Goal: Task Accomplishment & Management: Manage account settings

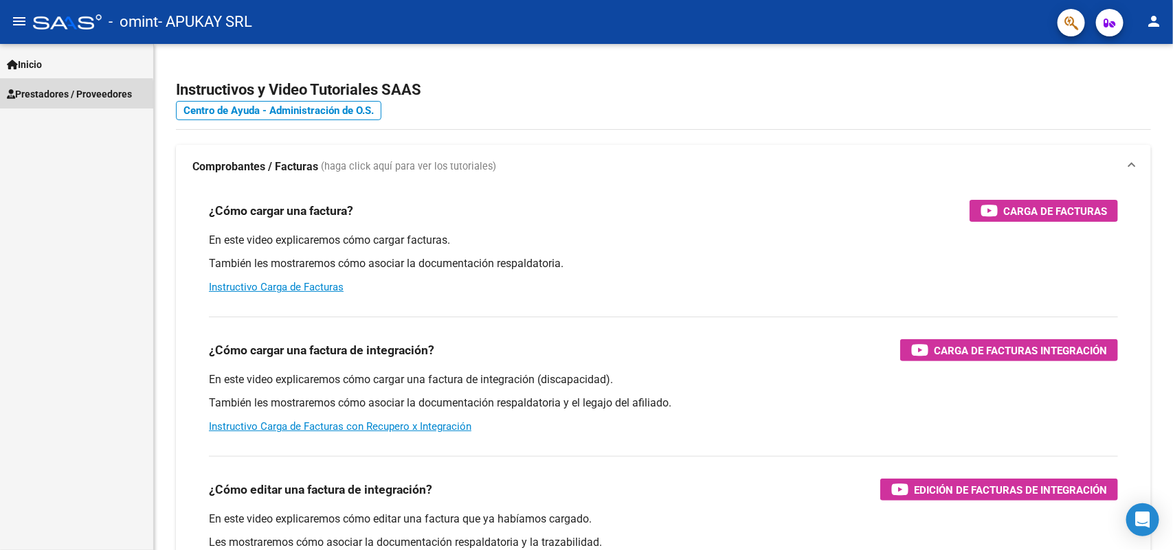
click at [64, 96] on span "Prestadores / Proveedores" at bounding box center [69, 94] width 125 height 15
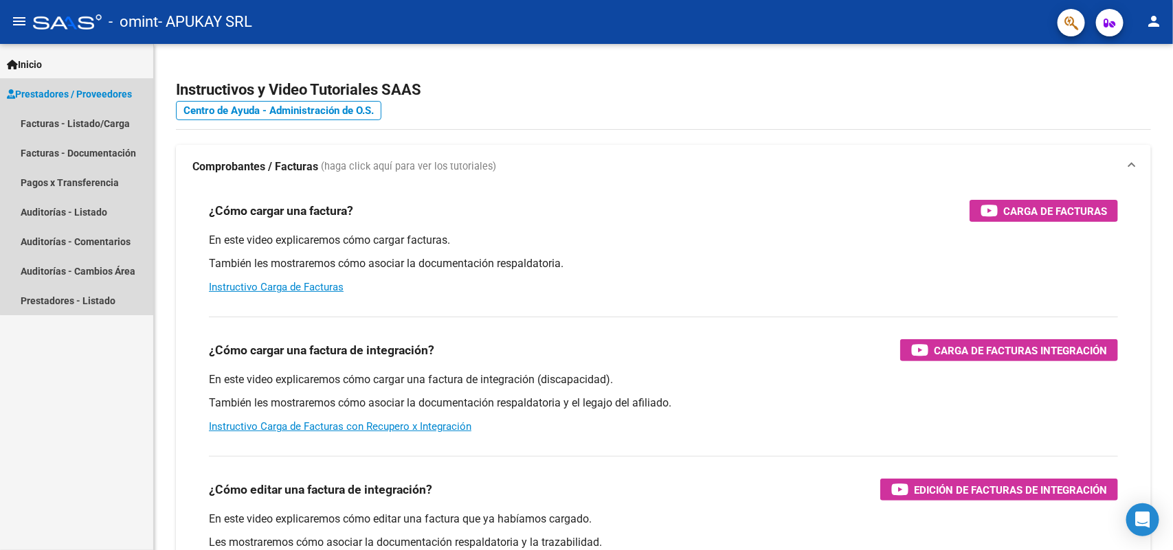
click at [98, 93] on span "Prestadores / Proveedores" at bounding box center [69, 94] width 125 height 15
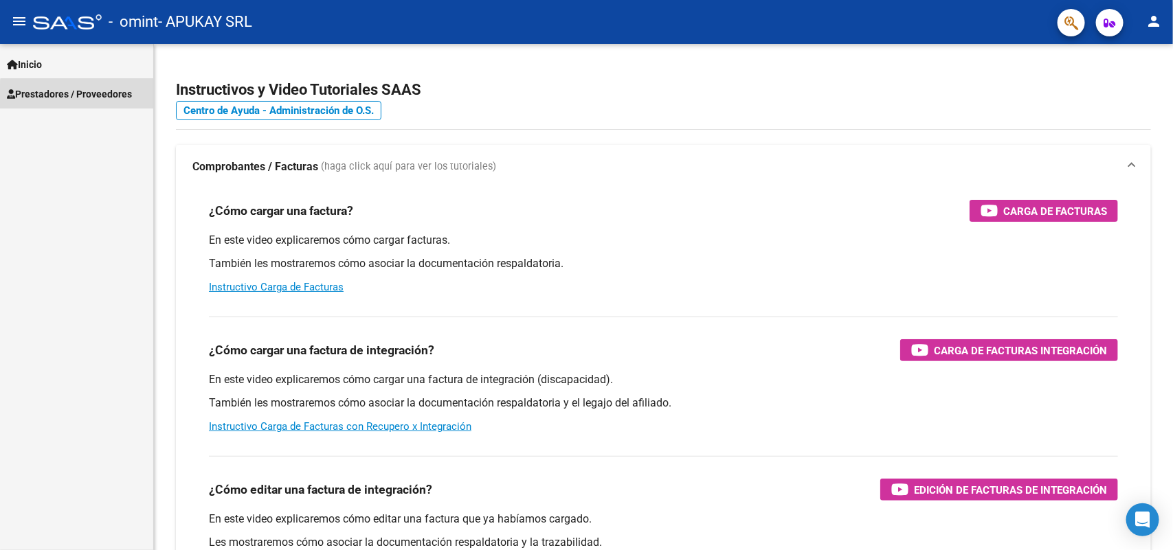
click at [85, 98] on span "Prestadores / Proveedores" at bounding box center [69, 94] width 125 height 15
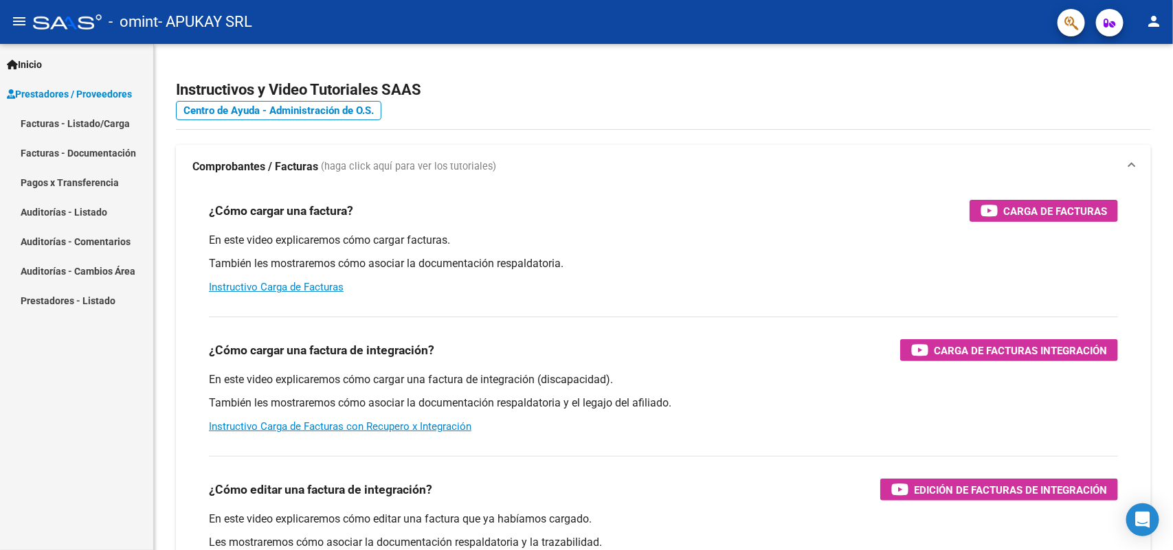
click at [70, 129] on link "Facturas - Listado/Carga" at bounding box center [76, 124] width 153 height 30
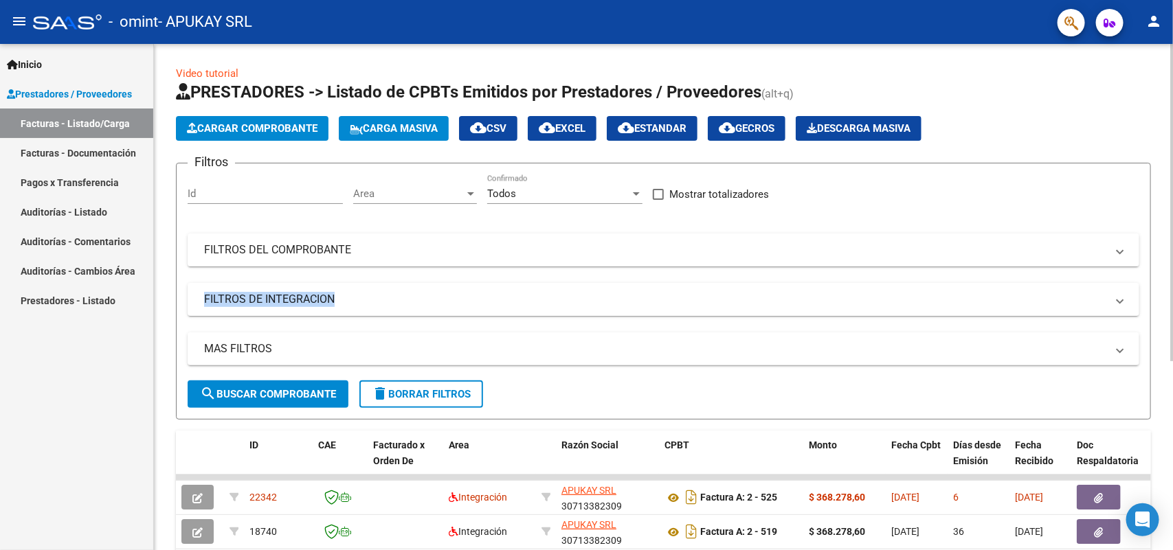
drag, startPoint x: 1167, startPoint y: 238, endPoint x: 1162, endPoint y: 300, distance: 61.3
click at [1162, 300] on div "Video tutorial PRESTADORES -> Listado de CPBTs Emitidos por Prestadores / Prove…" at bounding box center [663, 441] width 1019 height 795
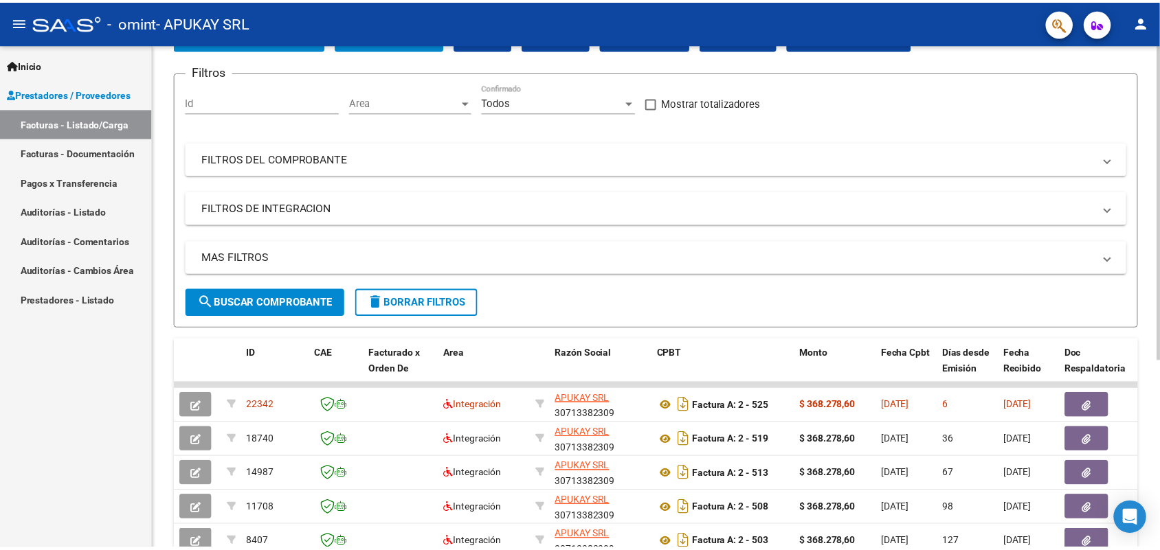
scroll to position [143, 0]
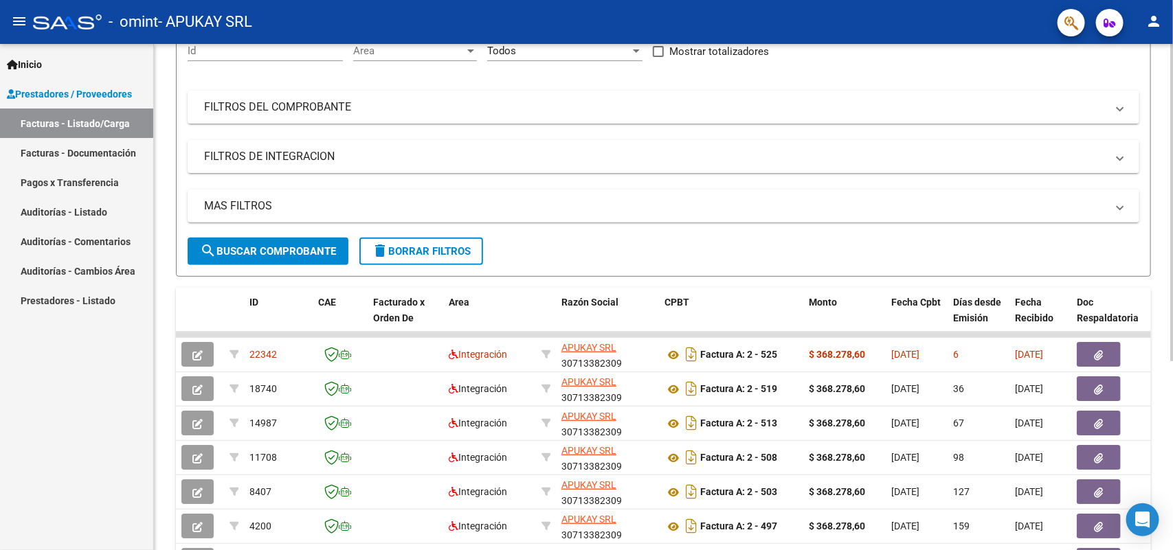
click at [1171, 395] on div at bounding box center [1171, 295] width 3 height 317
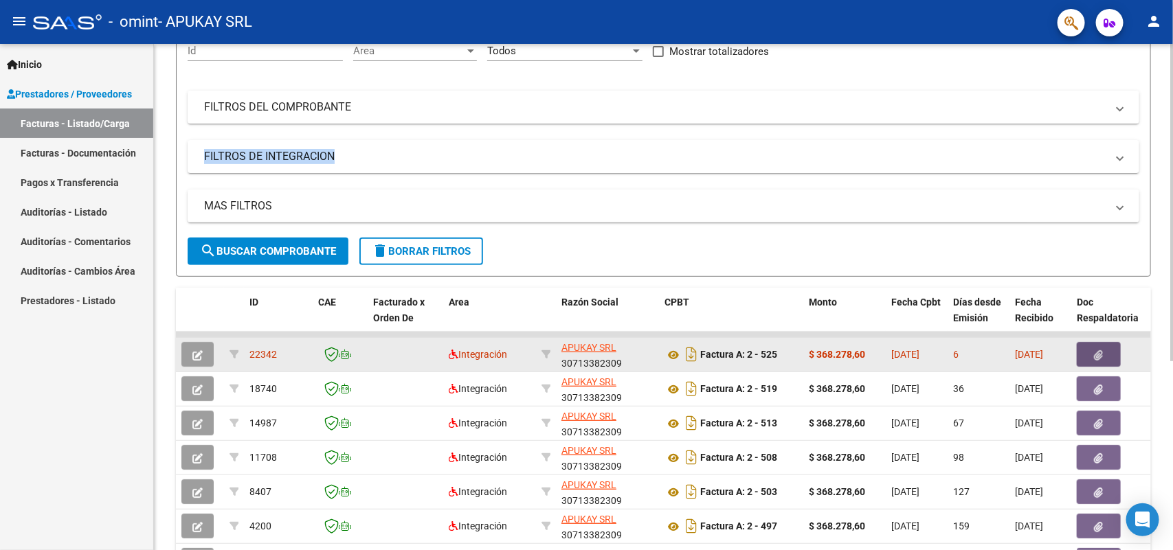
click at [1097, 350] on icon "button" at bounding box center [1099, 355] width 9 height 10
click at [971, 354] on div "6" at bounding box center [978, 355] width 51 height 16
click at [980, 350] on div "6" at bounding box center [978, 355] width 51 height 16
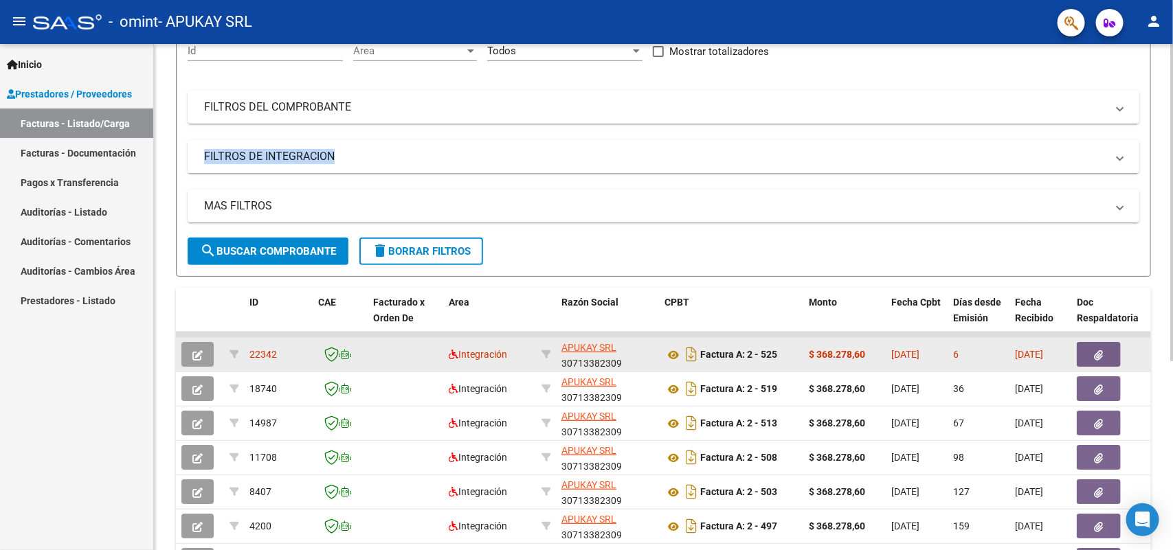
click at [980, 350] on div "6" at bounding box center [978, 355] width 51 height 16
click at [1011, 348] on datatable-body-cell "[DATE]" at bounding box center [1040, 355] width 62 height 34
click at [981, 347] on div "6" at bounding box center [978, 355] width 51 height 16
click at [569, 344] on span "APUKAY SRL" at bounding box center [588, 347] width 55 height 11
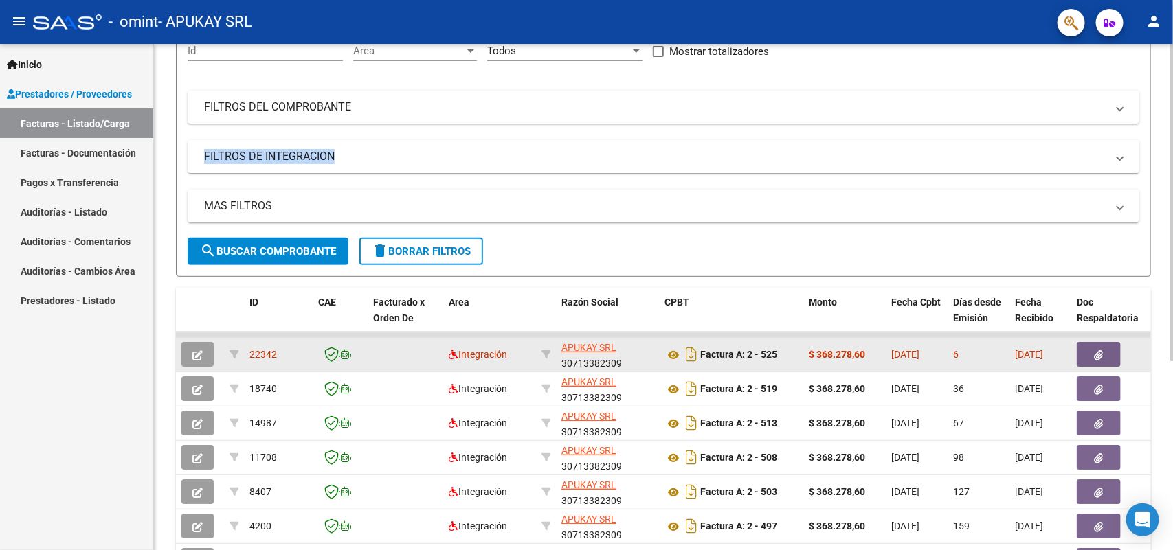
click at [868, 363] on datatable-body-cell "$ 368.278,60" at bounding box center [844, 355] width 82 height 34
click at [184, 348] on button "button" at bounding box center [197, 354] width 32 height 25
click at [194, 356] on icon "button" at bounding box center [197, 355] width 10 height 10
click at [1097, 356] on icon "button" at bounding box center [1099, 355] width 9 height 10
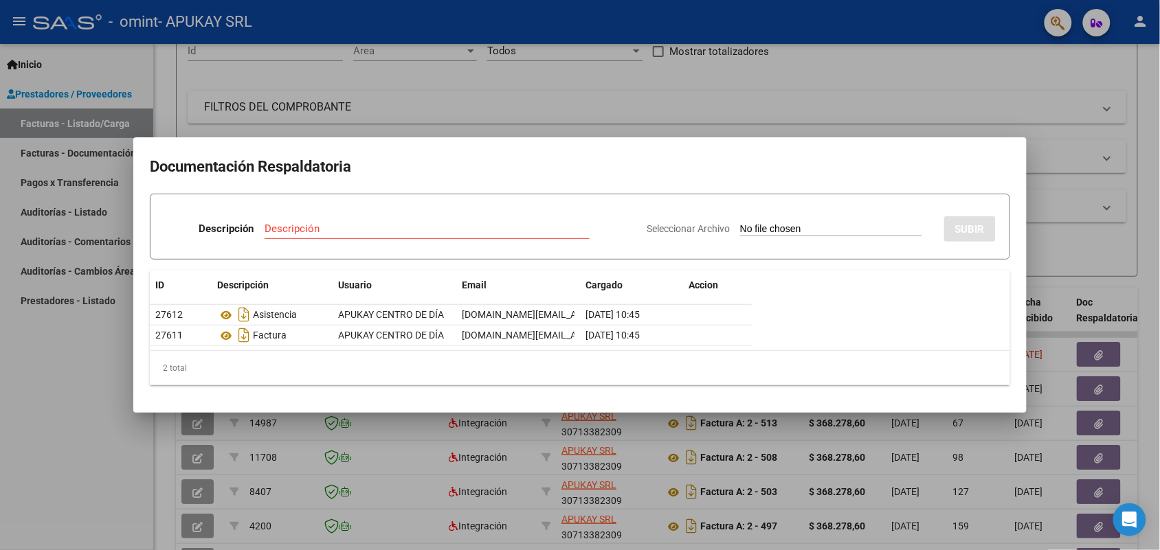
click at [309, 221] on div "Descripción" at bounding box center [427, 228] width 325 height 21
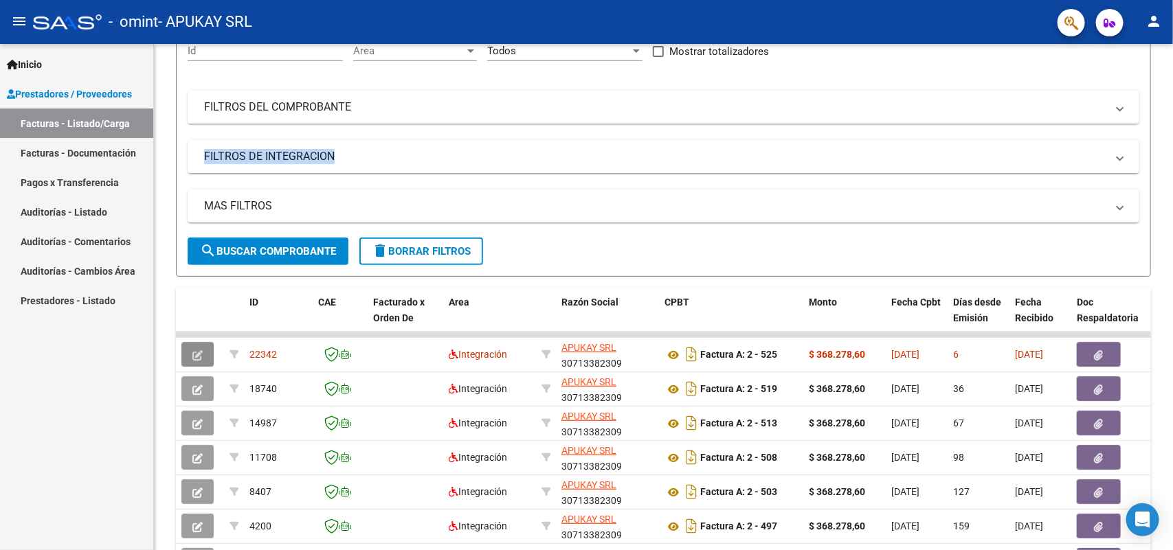
click at [205, 352] on button "button" at bounding box center [197, 354] width 32 height 25
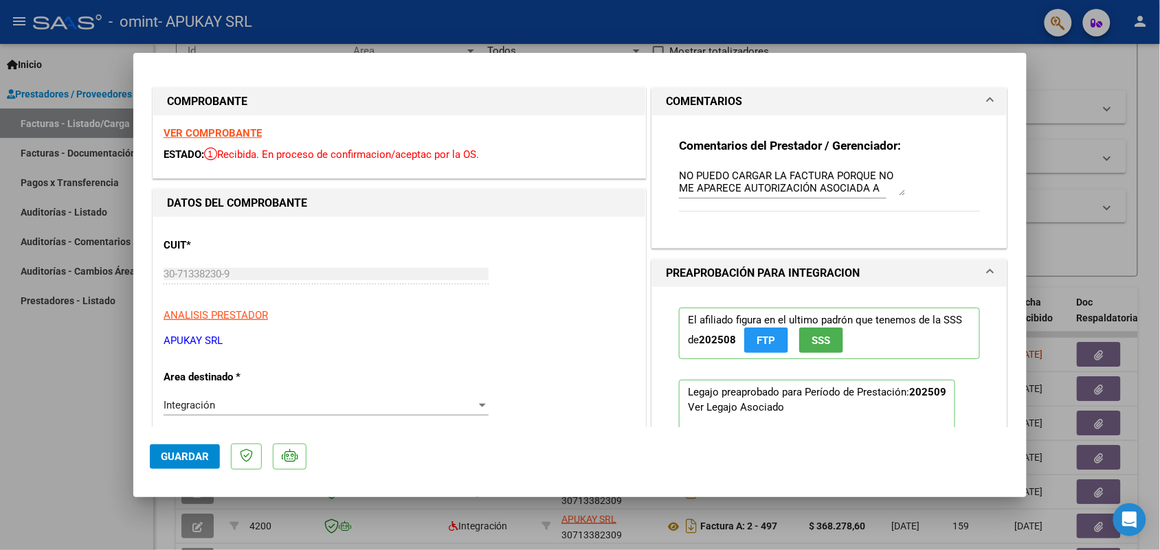
click at [784, 276] on h1 "PREAPROBACIÓN PARA INTEGRACION" at bounding box center [763, 273] width 194 height 16
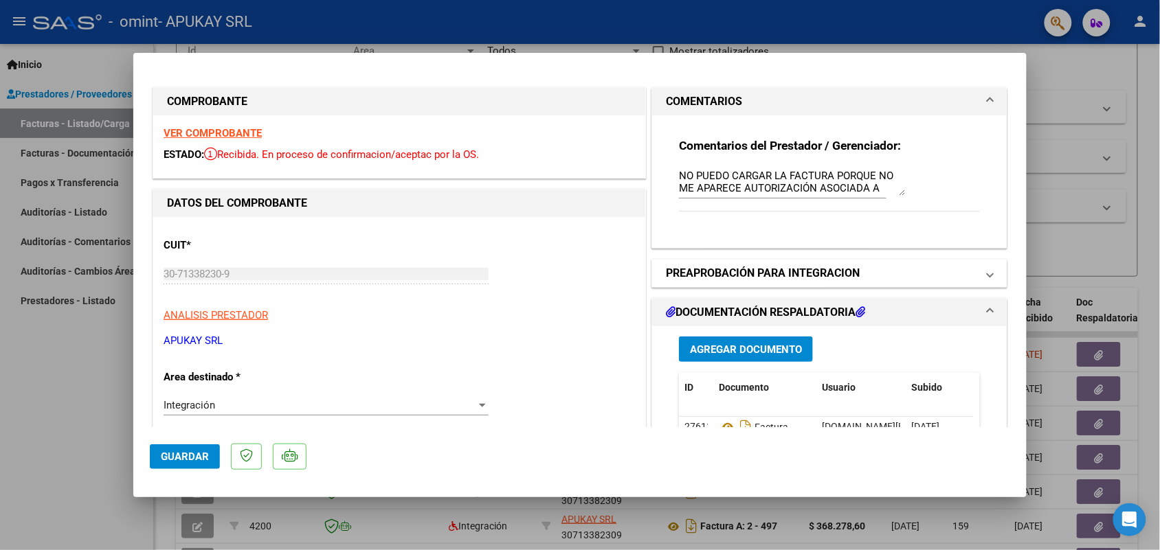
click at [784, 276] on h1 "PREAPROBACIÓN PARA INTEGRACION" at bounding box center [763, 273] width 194 height 16
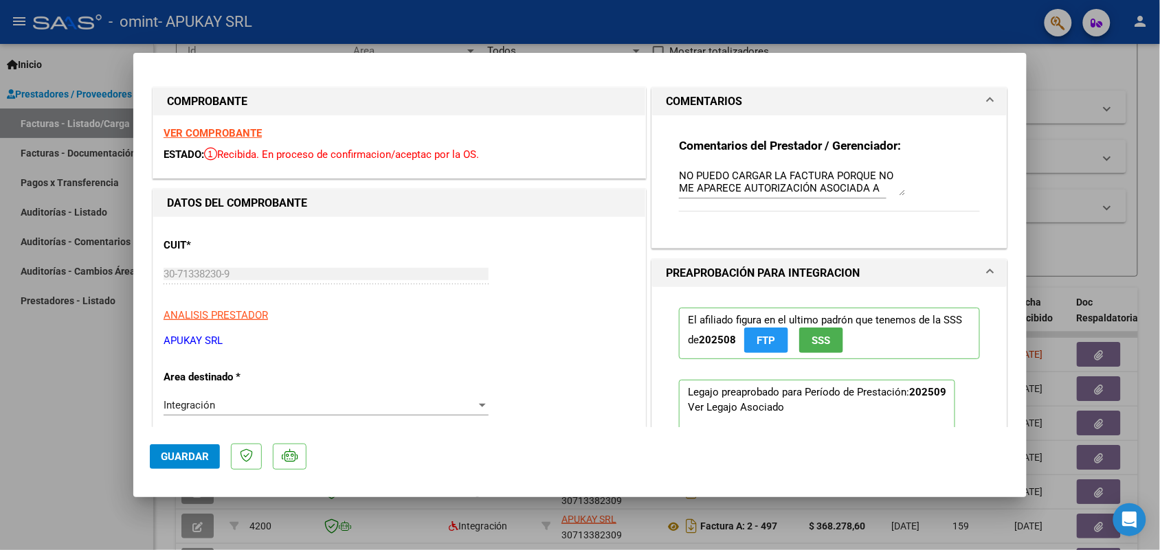
click at [784, 276] on h1 "PREAPROBACIÓN PARA INTEGRACION" at bounding box center [763, 273] width 194 height 16
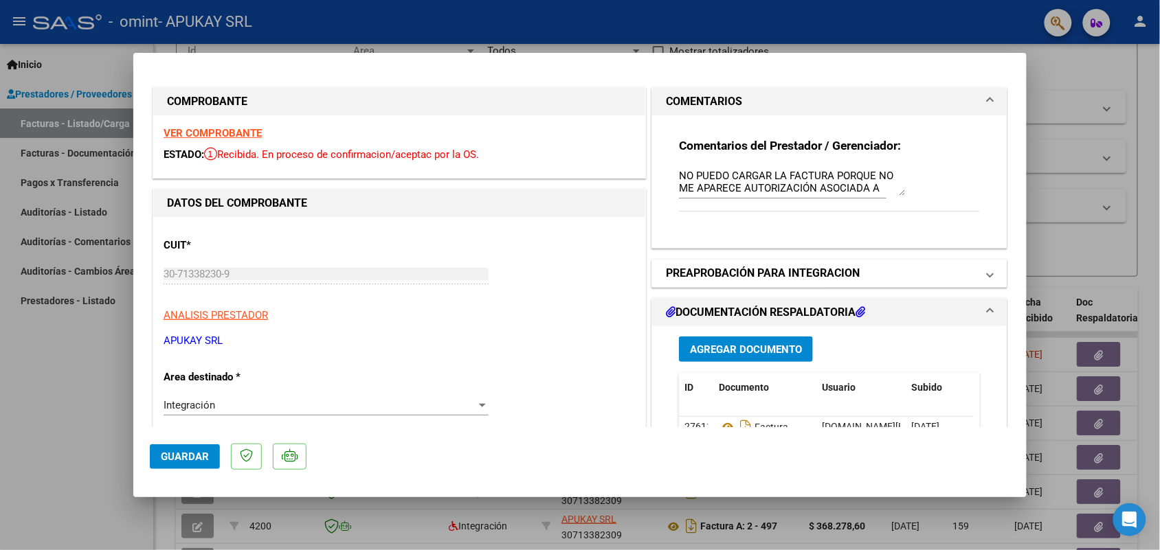
click at [784, 276] on h1 "PREAPROBACIÓN PARA INTEGRACION" at bounding box center [763, 273] width 194 height 16
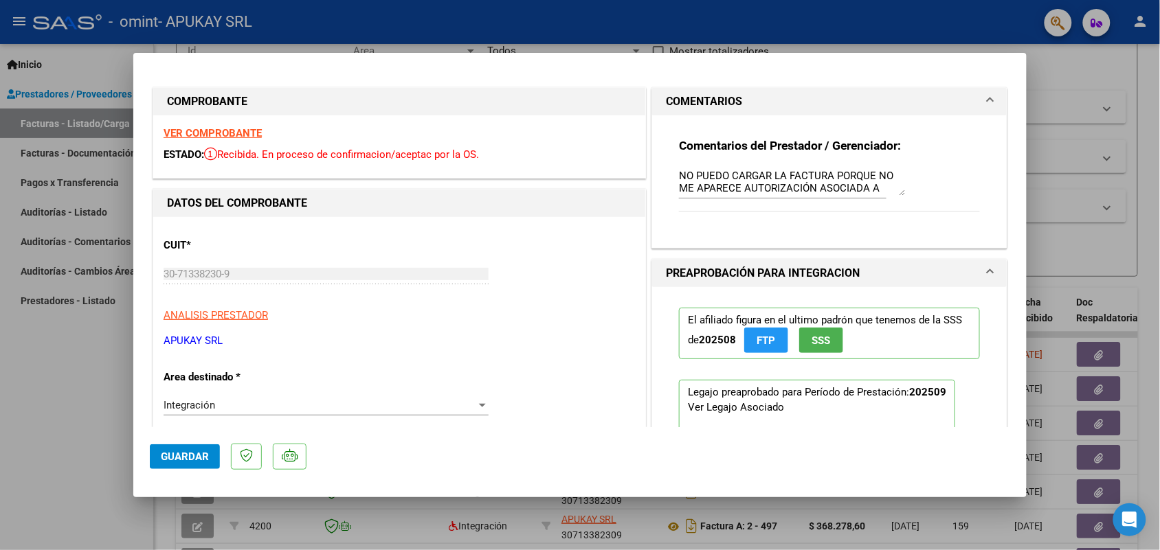
click at [784, 276] on h1 "PREAPROBACIÓN PARA INTEGRACION" at bounding box center [763, 273] width 194 height 16
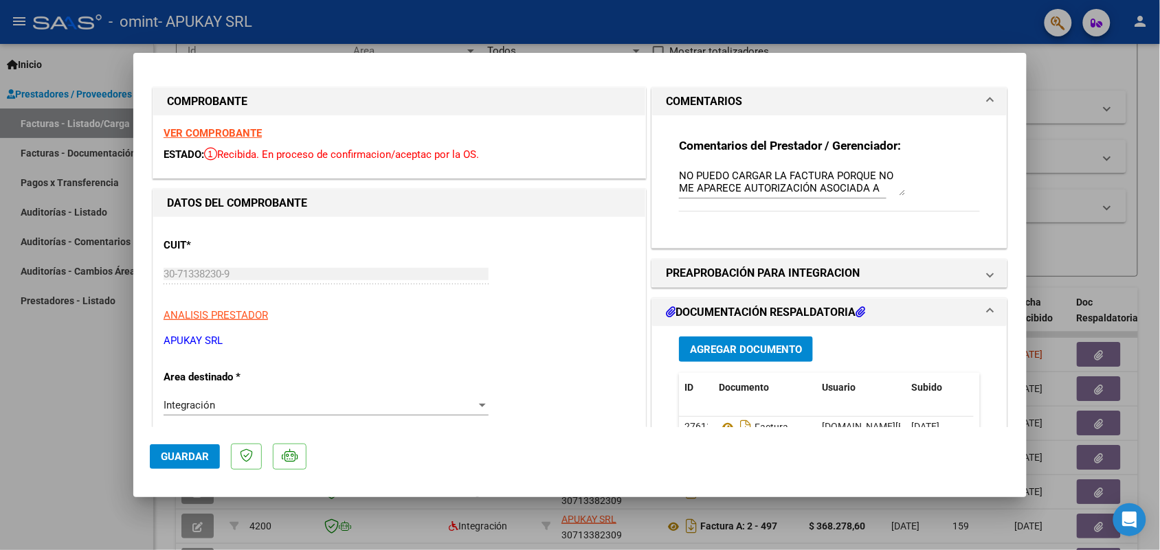
click at [864, 322] on mat-expansion-panel-header "DOCUMENTACIÓN RESPALDATORIA" at bounding box center [829, 312] width 355 height 27
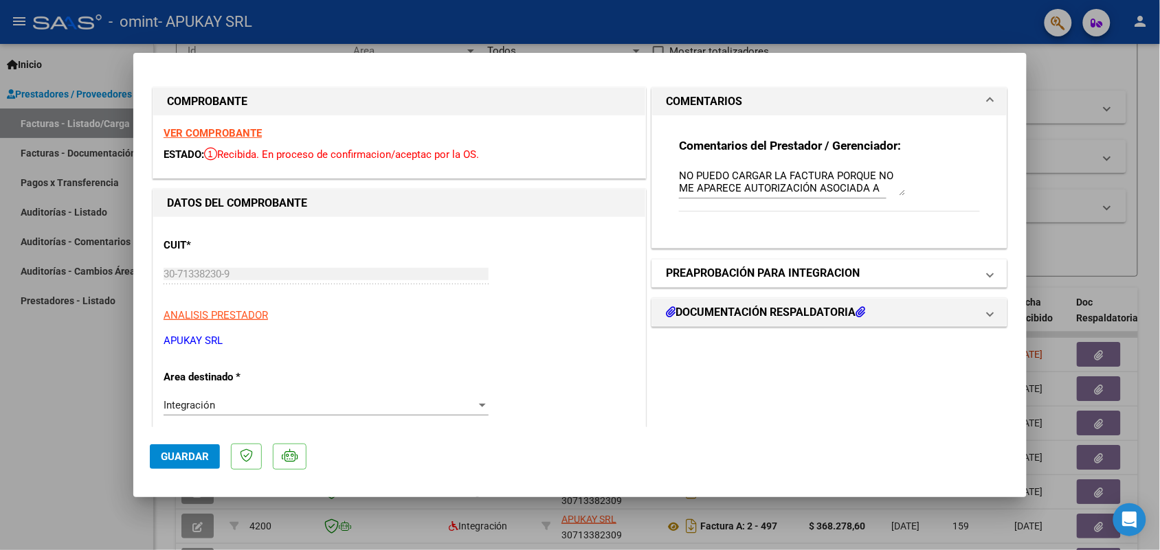
click at [746, 268] on h1 "PREAPROBACIÓN PARA INTEGRACION" at bounding box center [763, 273] width 194 height 16
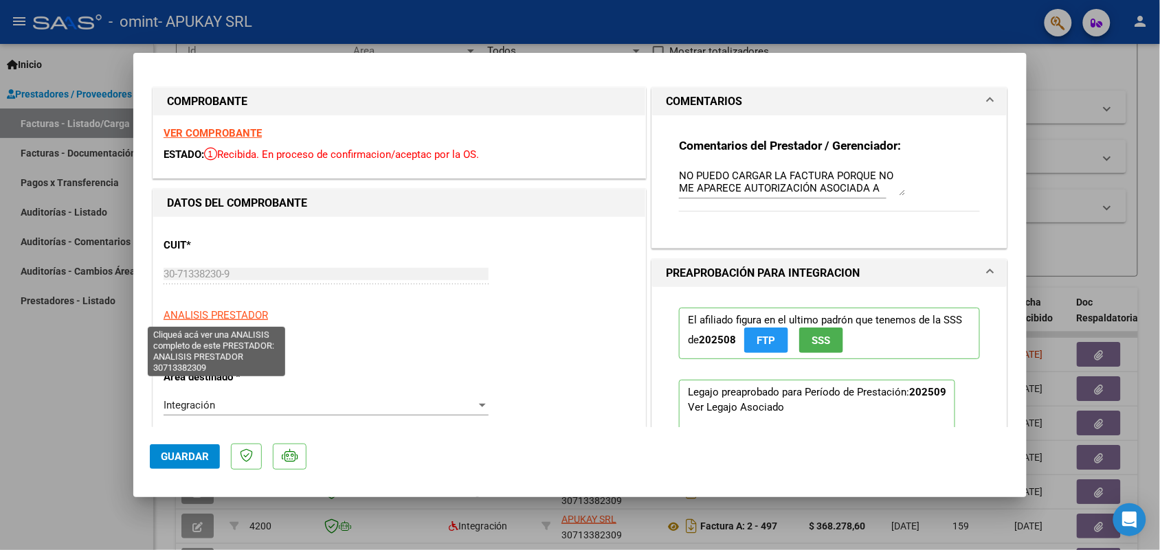
click at [258, 309] on span "ANALISIS PRESTADOR" at bounding box center [216, 315] width 104 height 12
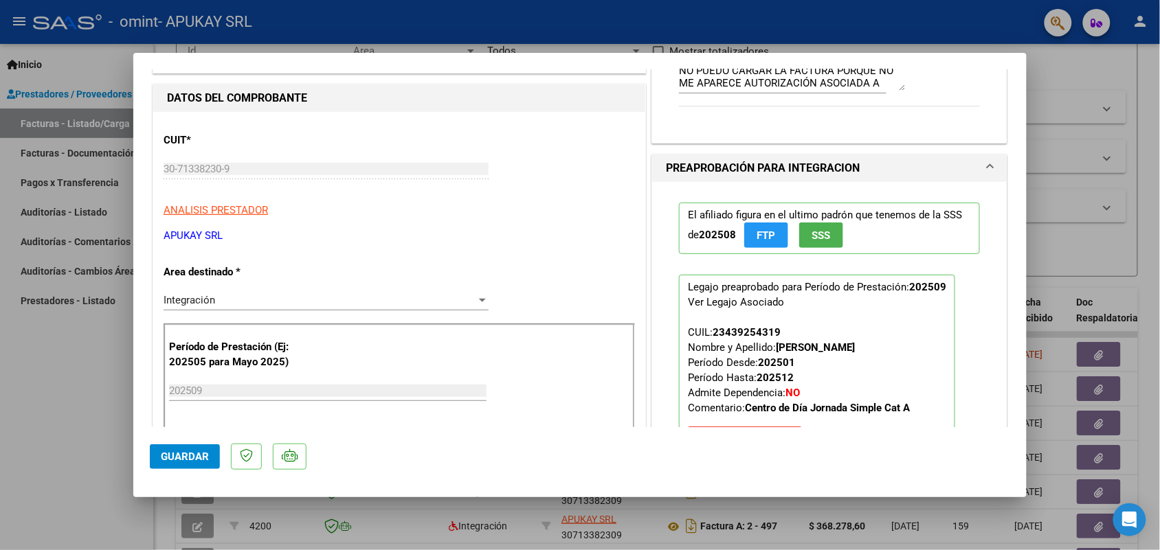
scroll to position [0, 0]
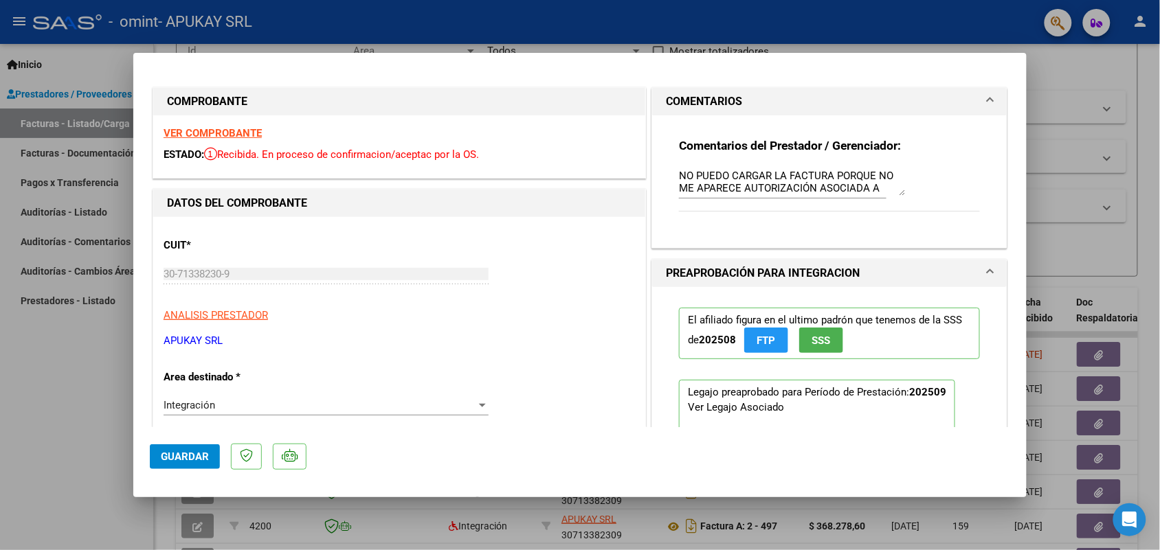
click at [901, 292] on div "El afiliado figura en el ultimo padrón que tenemos de la SSS de 202508 FTP SSS …" at bounding box center [830, 435] width 322 height 296
click at [884, 278] on mat-panel-title "PREAPROBACIÓN PARA INTEGRACION" at bounding box center [821, 273] width 311 height 16
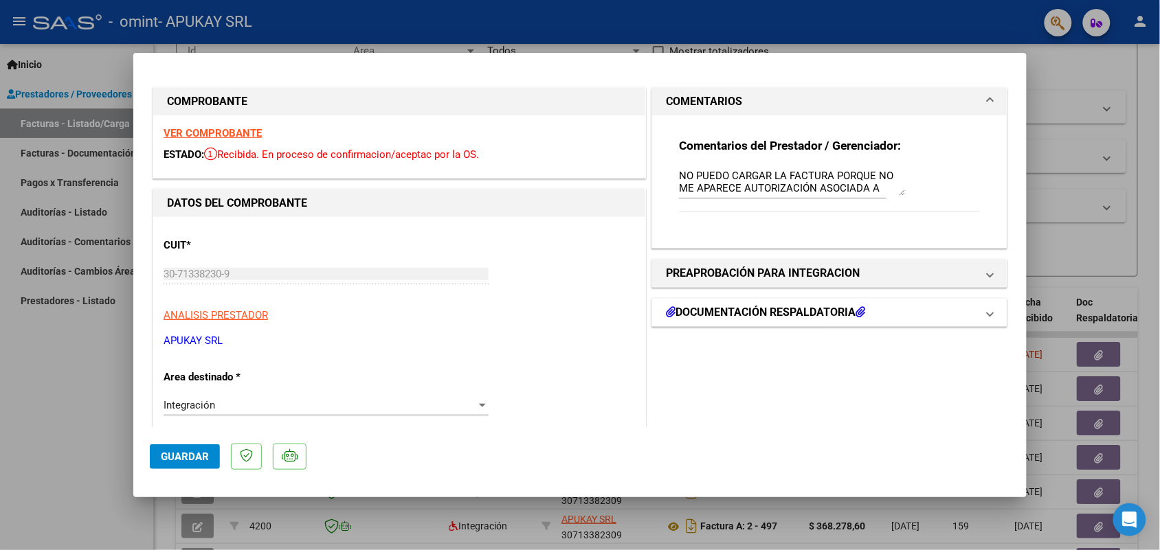
click at [952, 309] on mat-panel-title "DOCUMENTACIÓN RESPALDATORIA" at bounding box center [821, 312] width 311 height 16
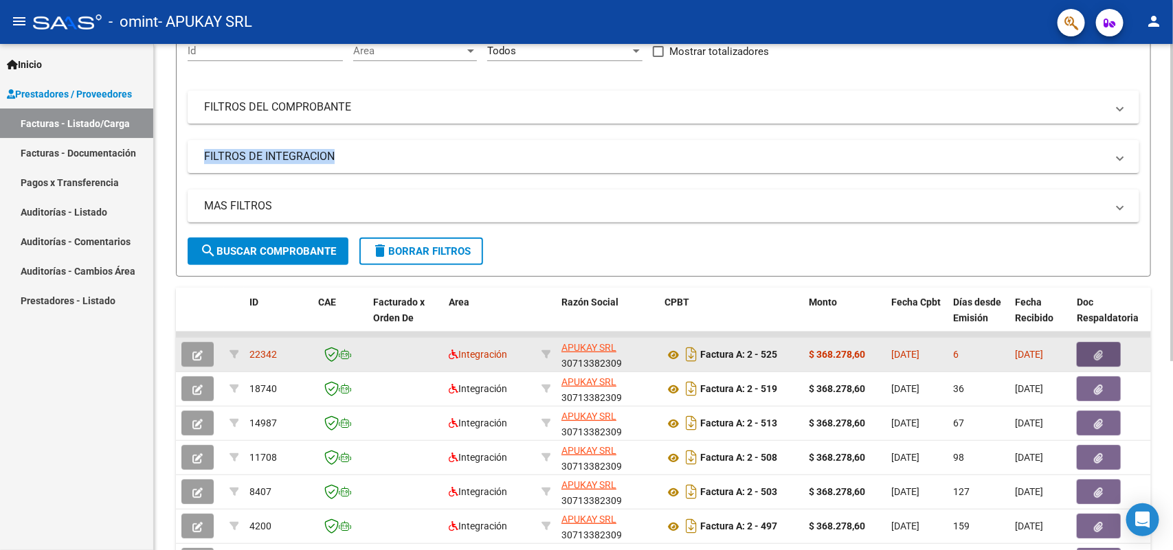
click at [1113, 356] on button "button" at bounding box center [1099, 354] width 44 height 25
click at [199, 355] on icon "button" at bounding box center [197, 355] width 10 height 10
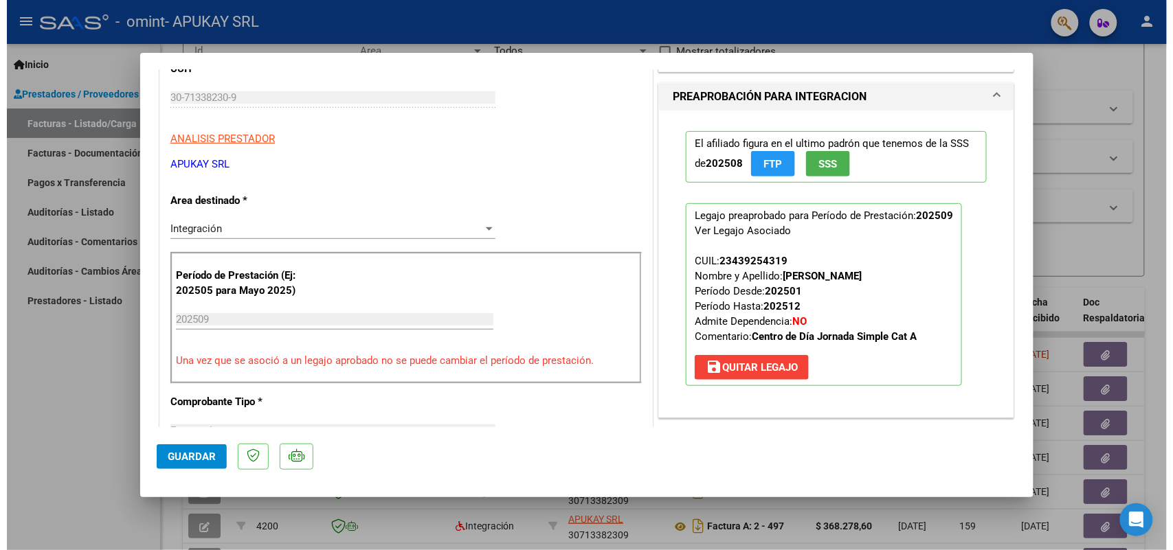
scroll to position [170, 0]
